Goal: Information Seeking & Learning: Learn about a topic

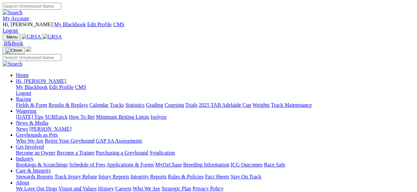
click at [32, 102] on link "Fields & Form" at bounding box center [31, 105] width 31 height 6
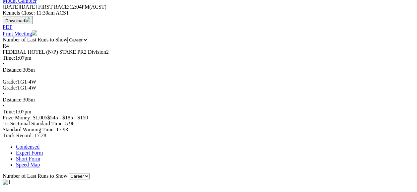
scroll to position [1, 0]
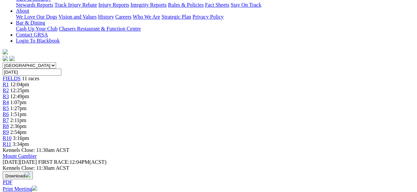
scroll to position [17, 0]
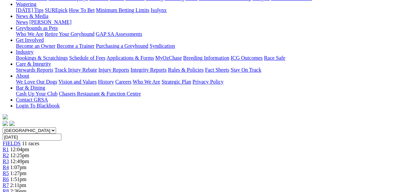
scroll to position [7, 0]
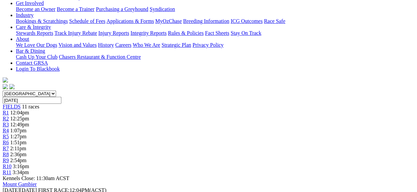
scroll to position [138, 0]
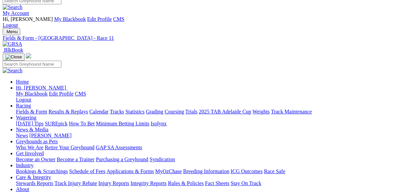
scroll to position [0, 0]
